Goal: Find specific page/section: Find specific page/section

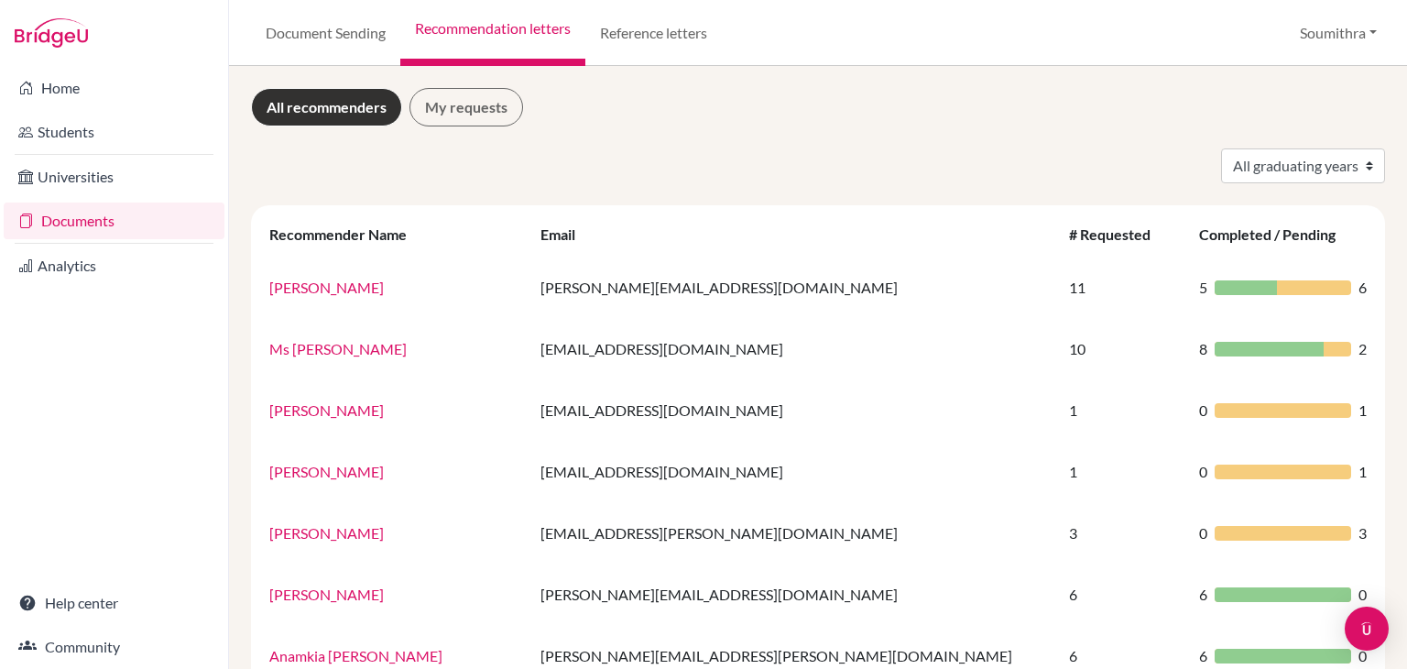
click at [96, 135] on link "Students" at bounding box center [114, 132] width 221 height 37
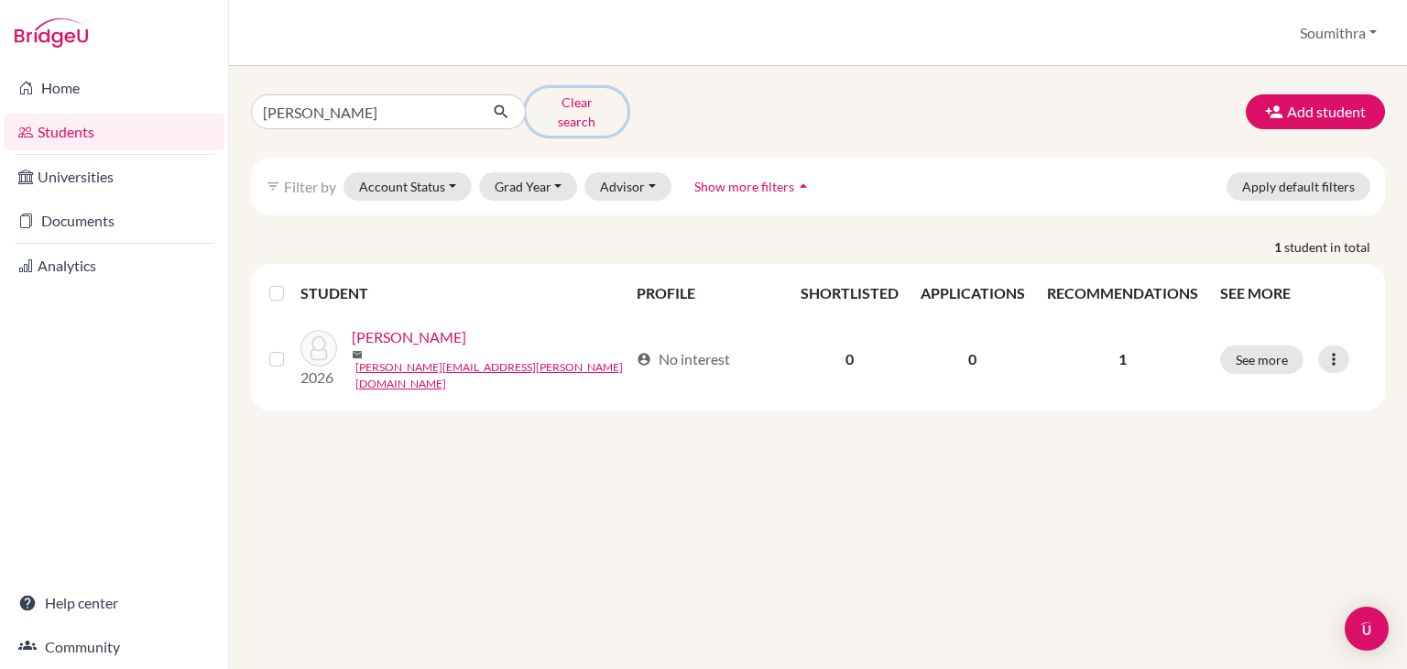
click at [572, 110] on button "Clear search" at bounding box center [577, 112] width 102 height 48
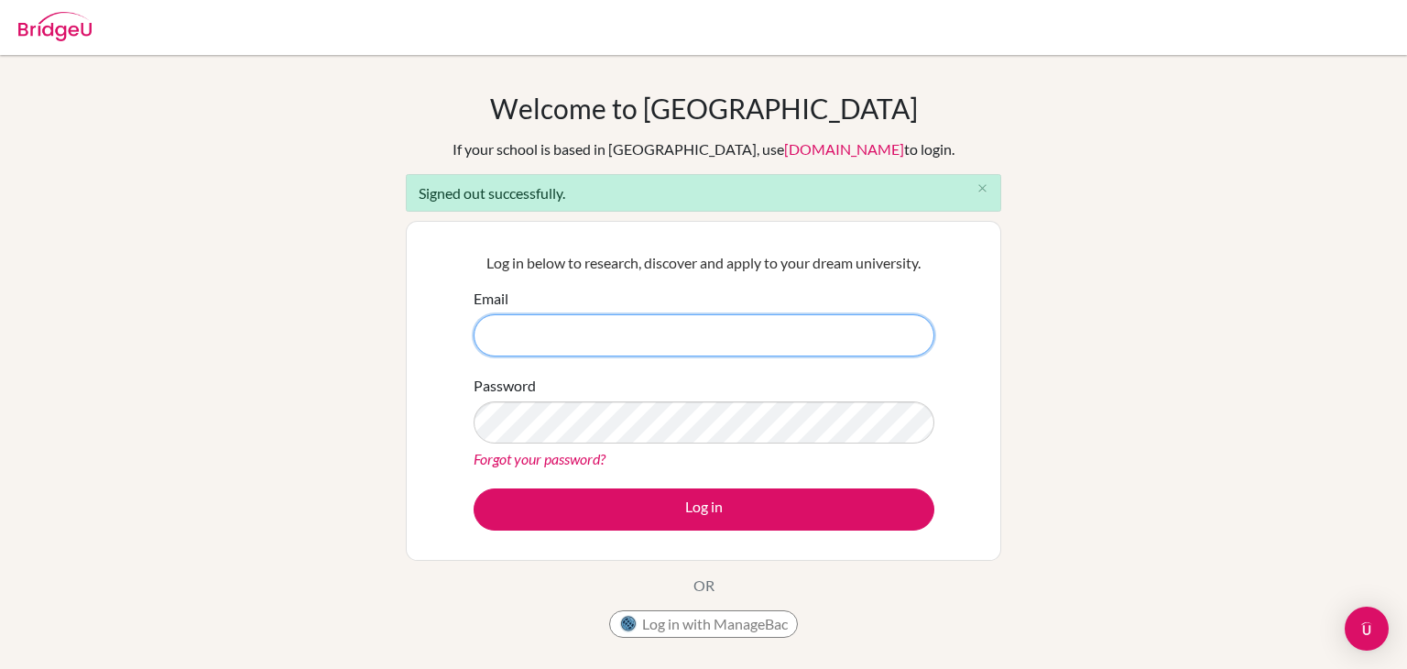
paste input "daksh.mathew@inventureacademy.com"
type input "daksh.mathew@inventureacademy.com"
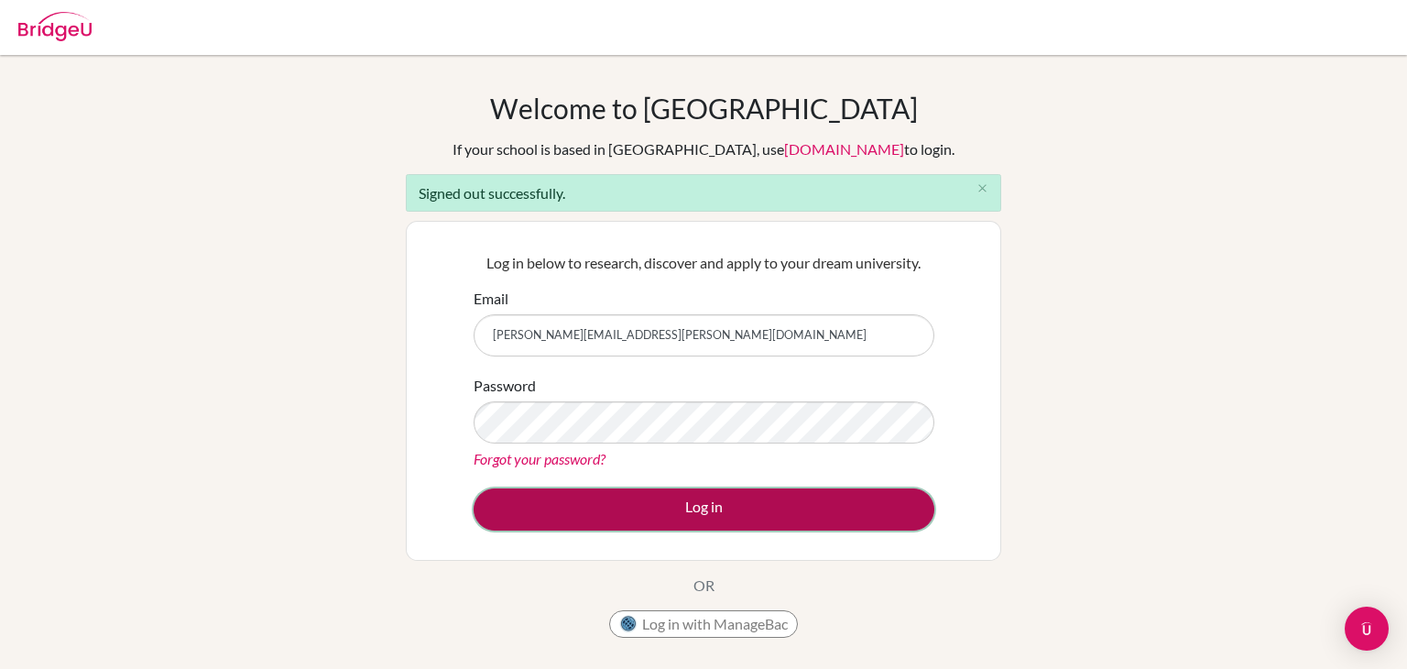
click at [699, 497] on button "Log in" at bounding box center [704, 509] width 461 height 42
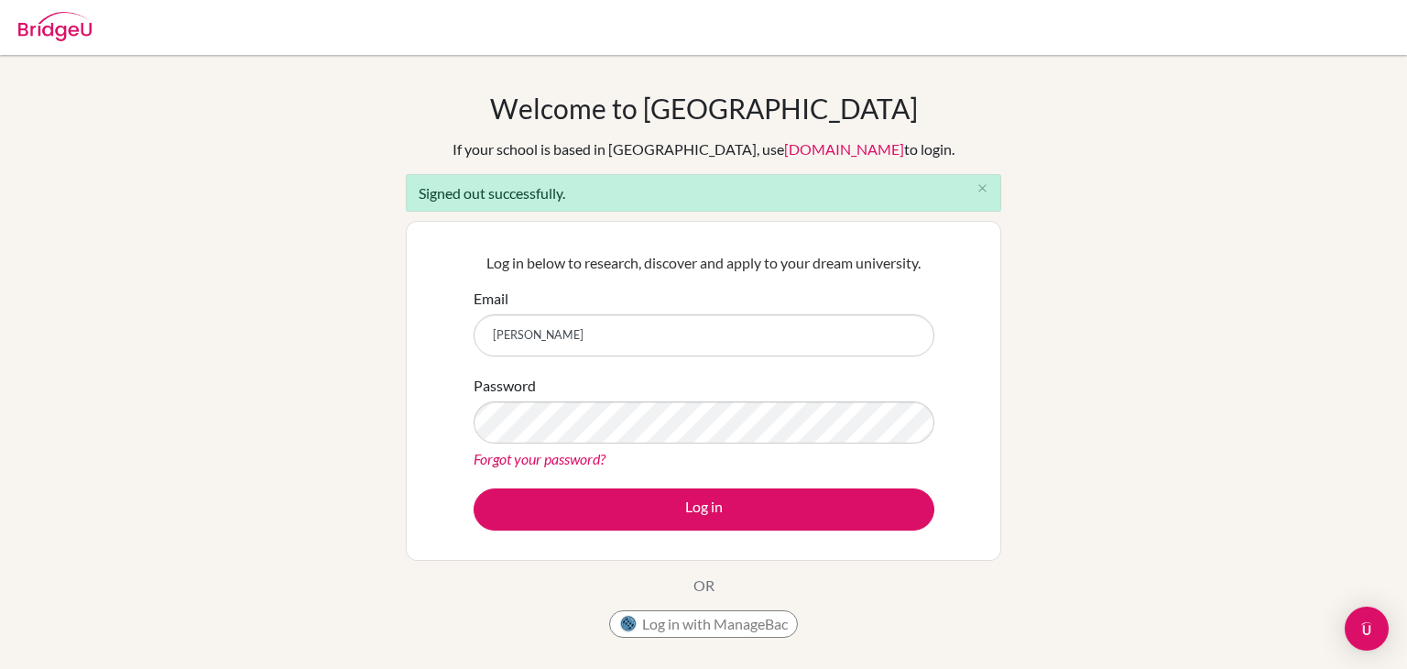
type input "[EMAIL_ADDRESS][DOMAIN_NAME]"
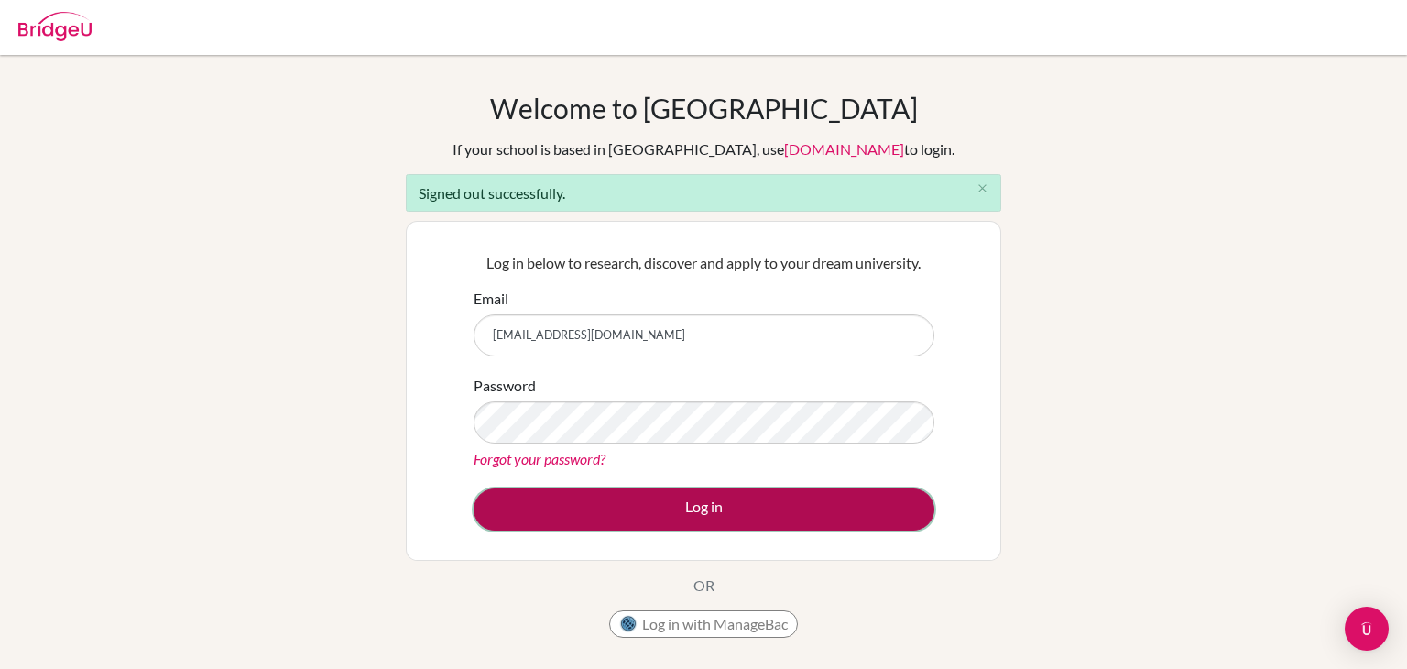
click at [696, 509] on button "Log in" at bounding box center [704, 509] width 461 height 42
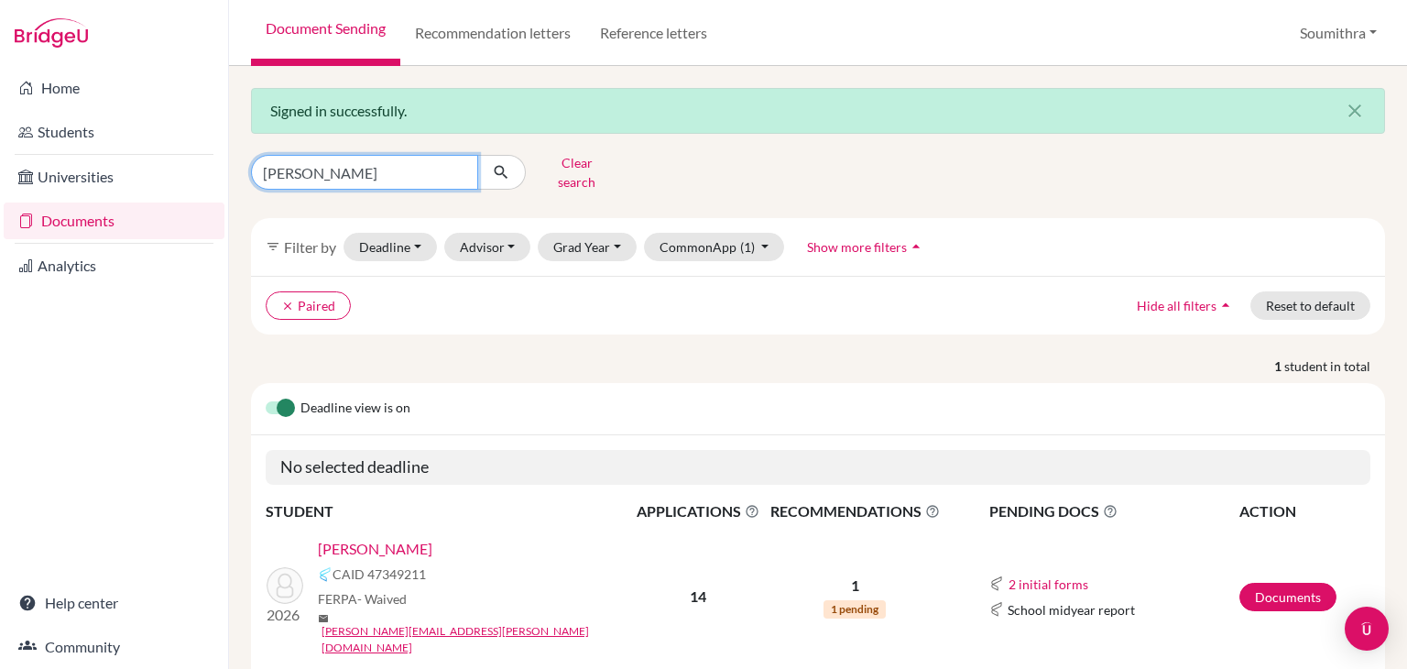
click at [346, 162] on input "[PERSON_NAME]" at bounding box center [364, 172] width 227 height 35
